Goal: Task Accomplishment & Management: Manage account settings

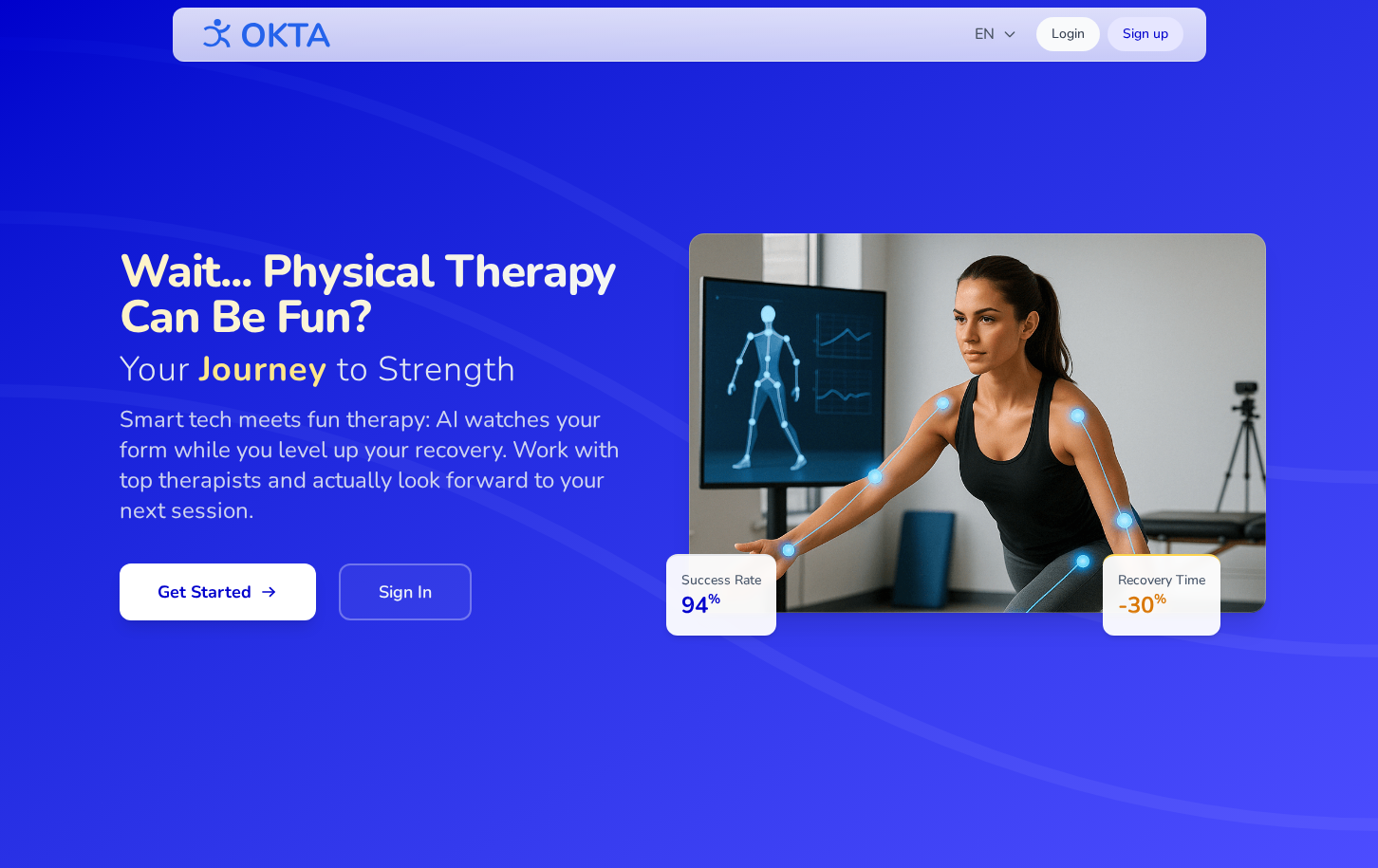
click at [1058, 36] on link "Login" at bounding box center [1068, 34] width 64 height 34
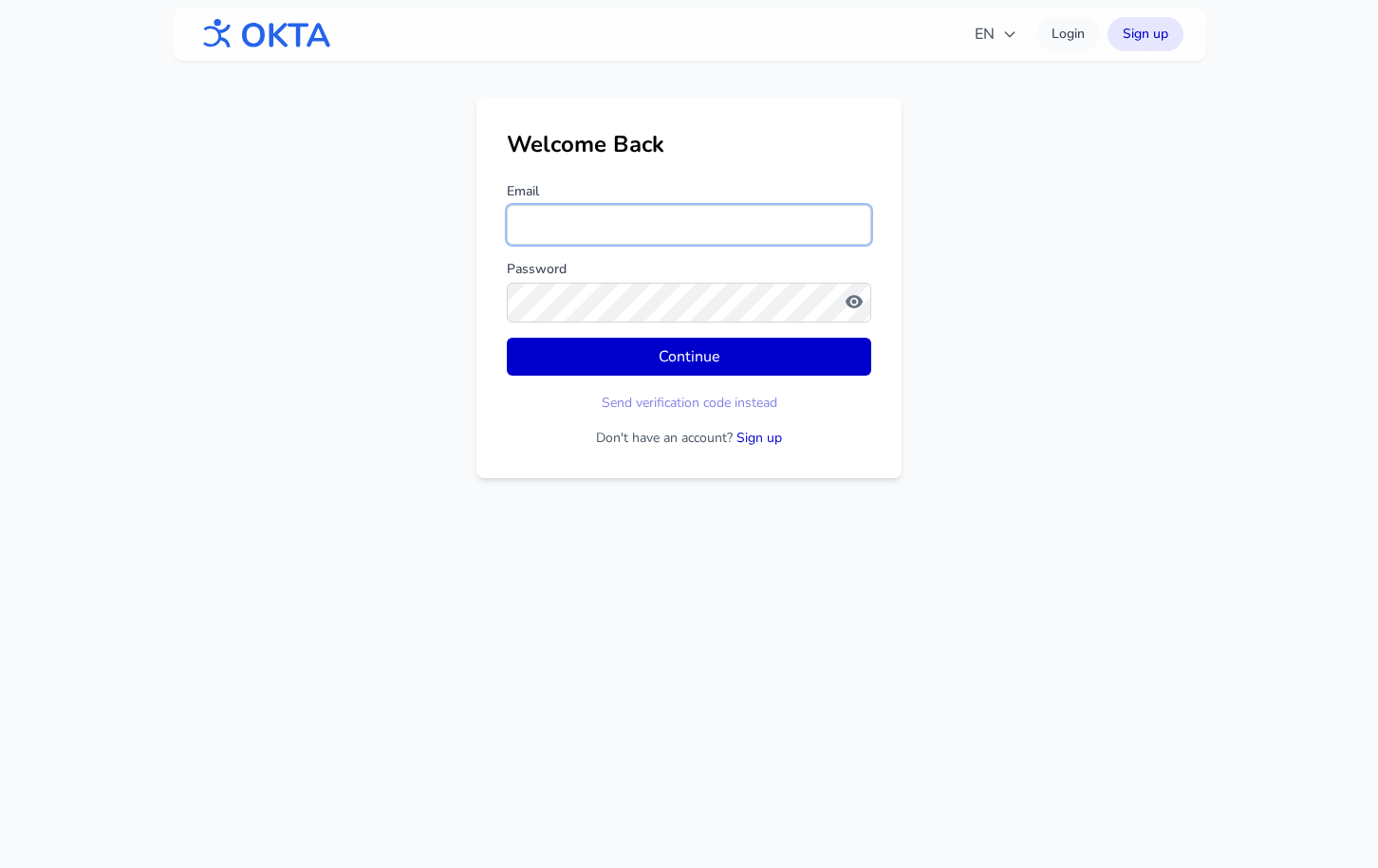
click at [607, 225] on input "Email" at bounding box center [689, 225] width 365 height 40
type input "**********"
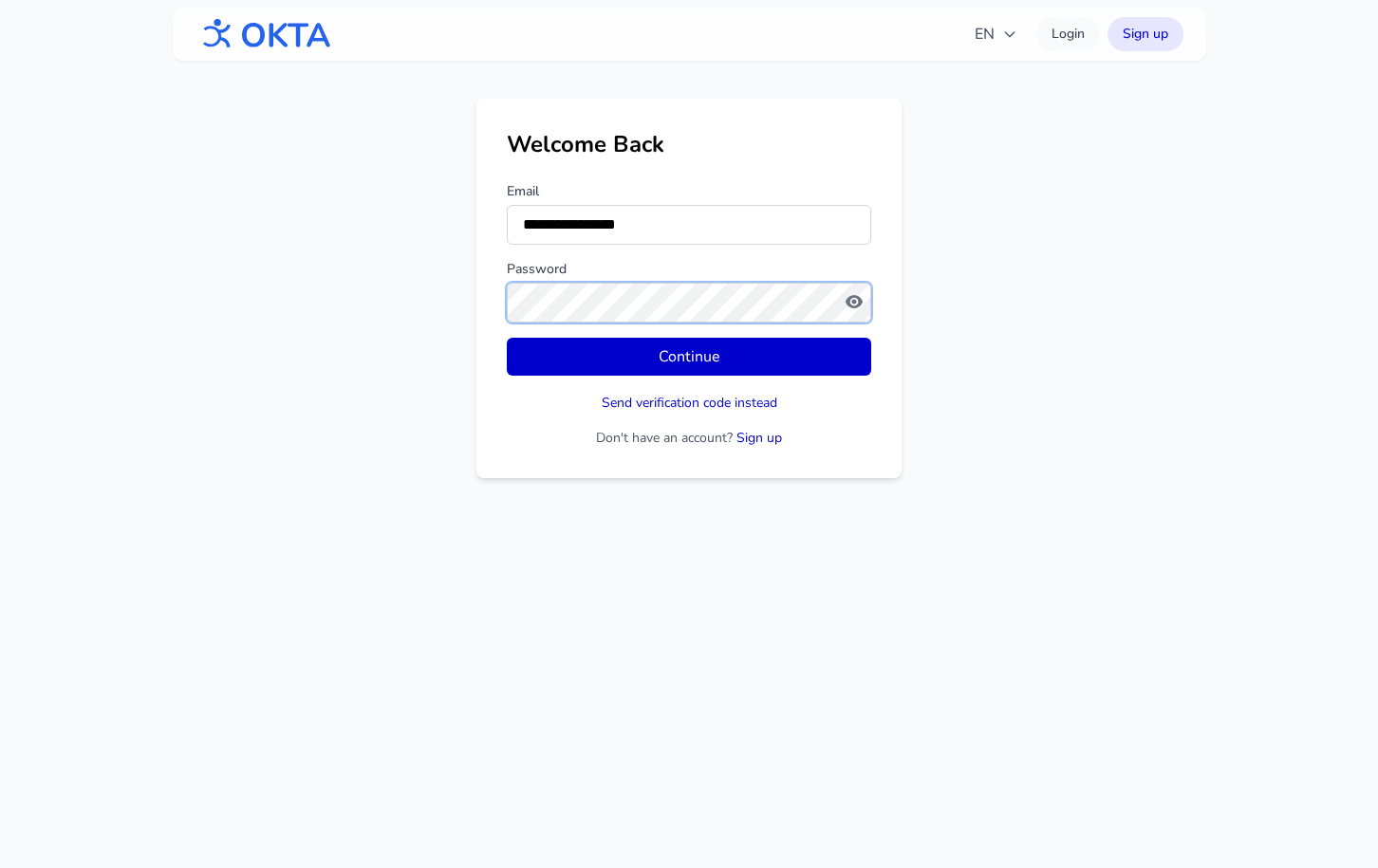
click at [507, 338] on button "Continue" at bounding box center [689, 357] width 365 height 38
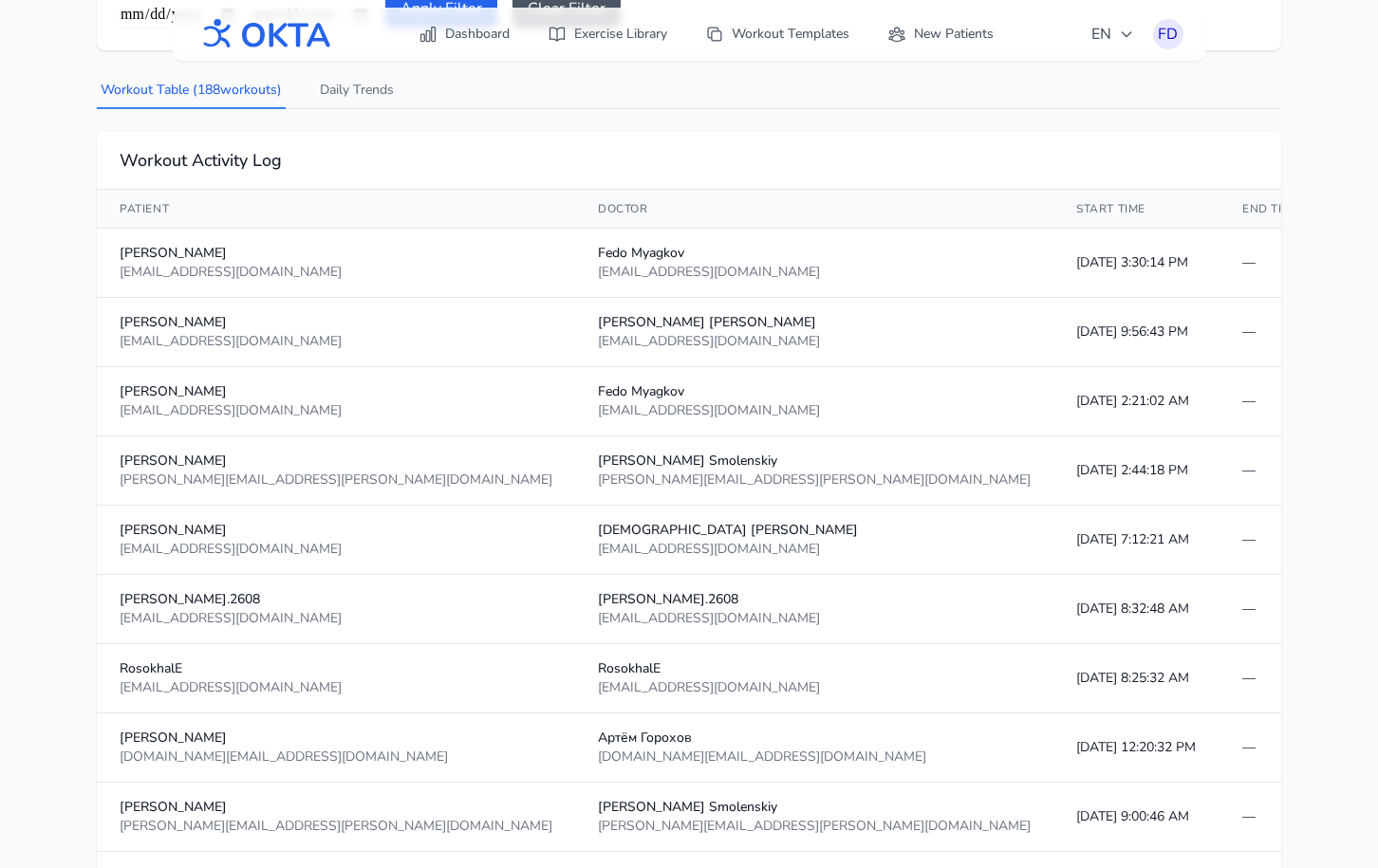
scroll to position [268, 0]
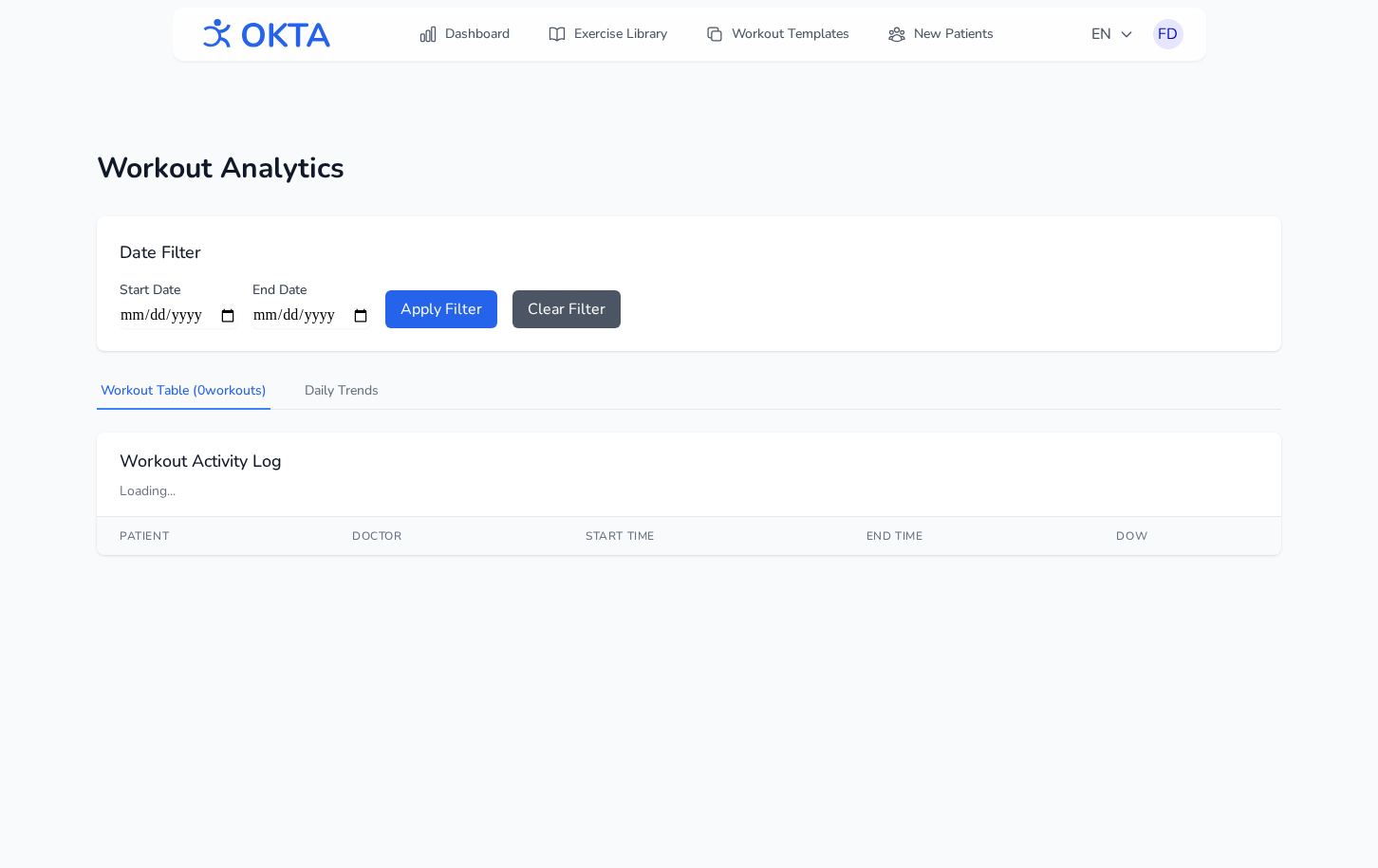
scroll to position [61, 0]
